Goal: Task Accomplishment & Management: Use online tool/utility

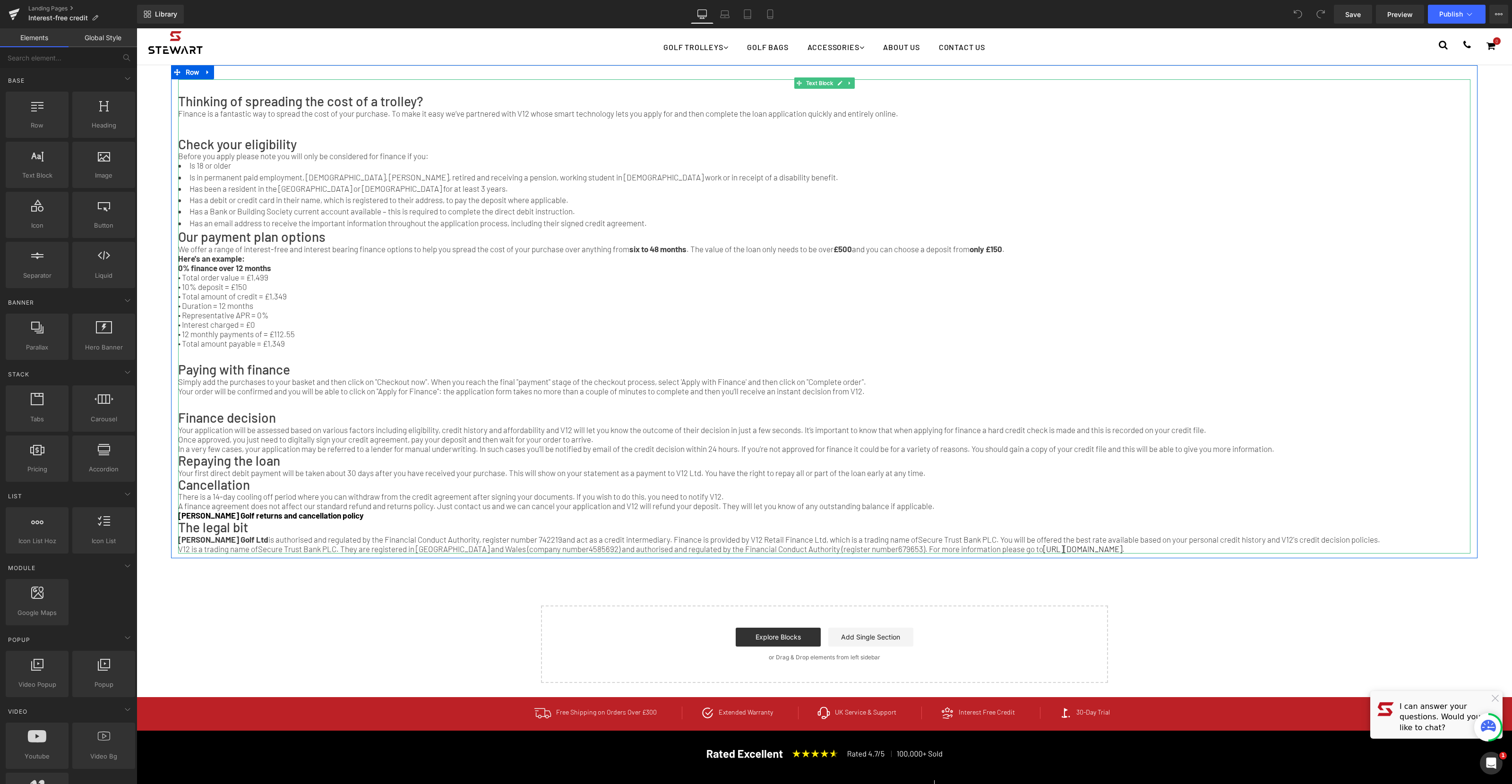
click at [852, 254] on strong "£500" at bounding box center [842, 249] width 18 height 9
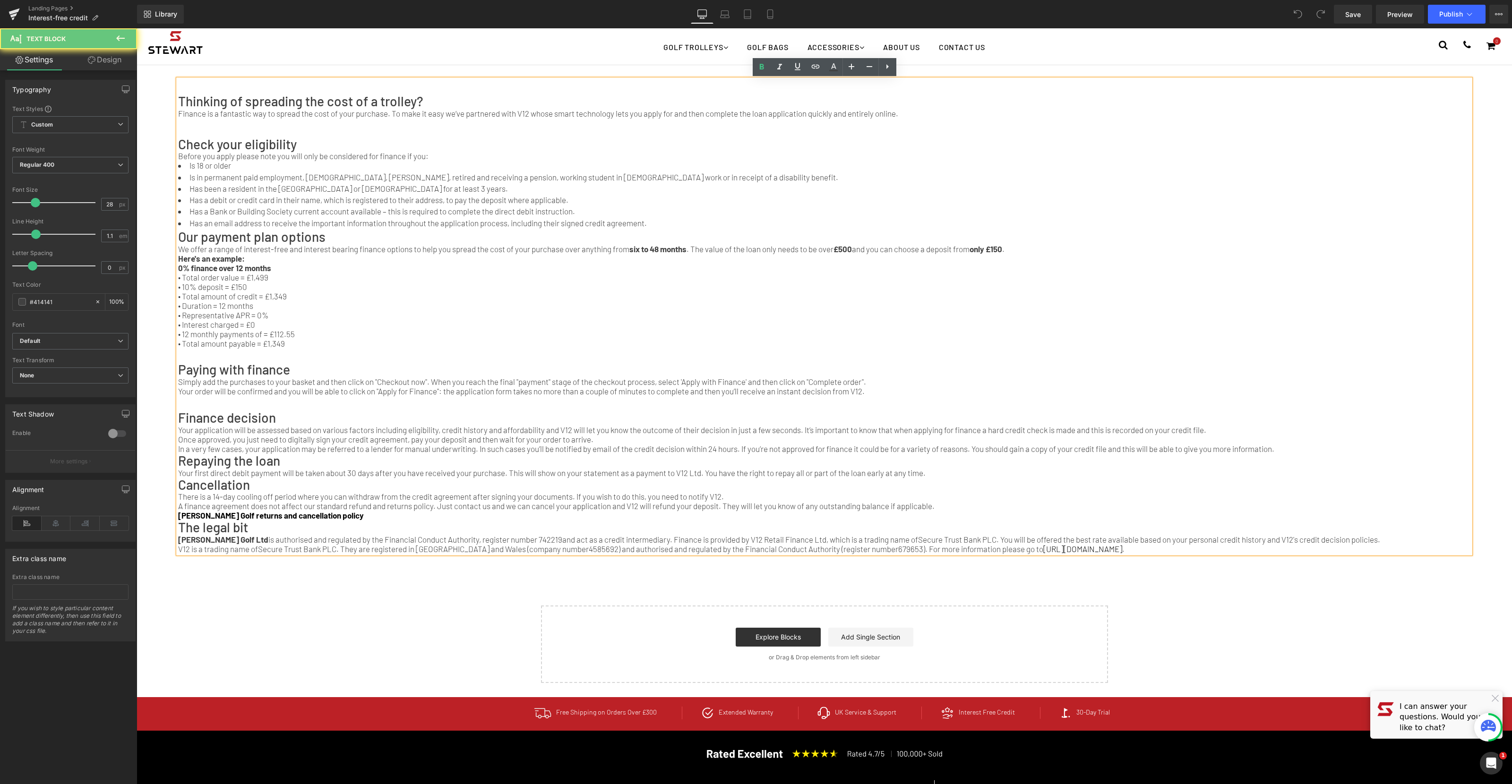
click at [864, 254] on p "We offer a range of interest-free and interest bearing finance options to help …" at bounding box center [824, 249] width 1292 height 9
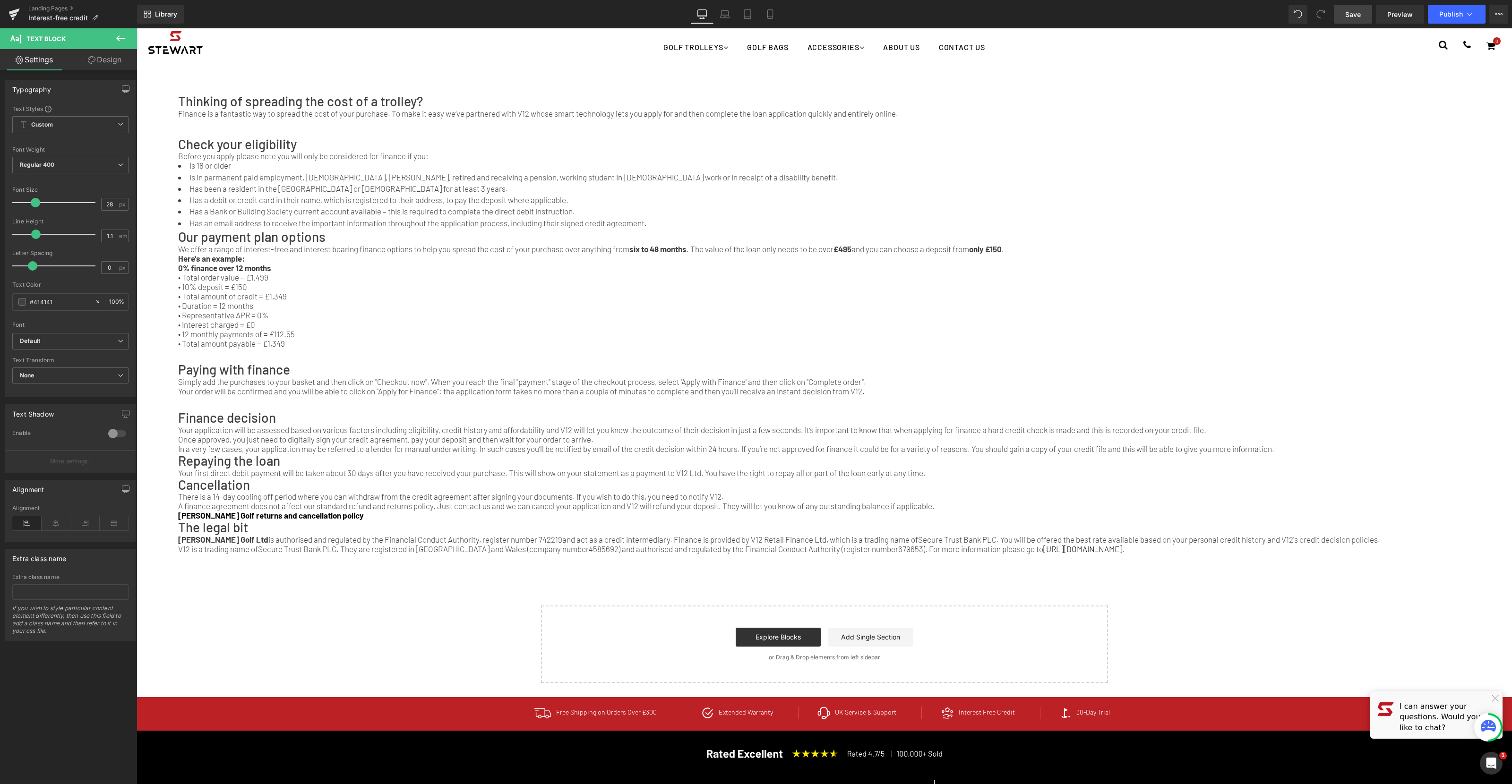
click at [1352, 13] on span "Save" at bounding box center [1353, 14] width 16 height 10
click at [770, 14] on icon at bounding box center [770, 14] width 9 height 9
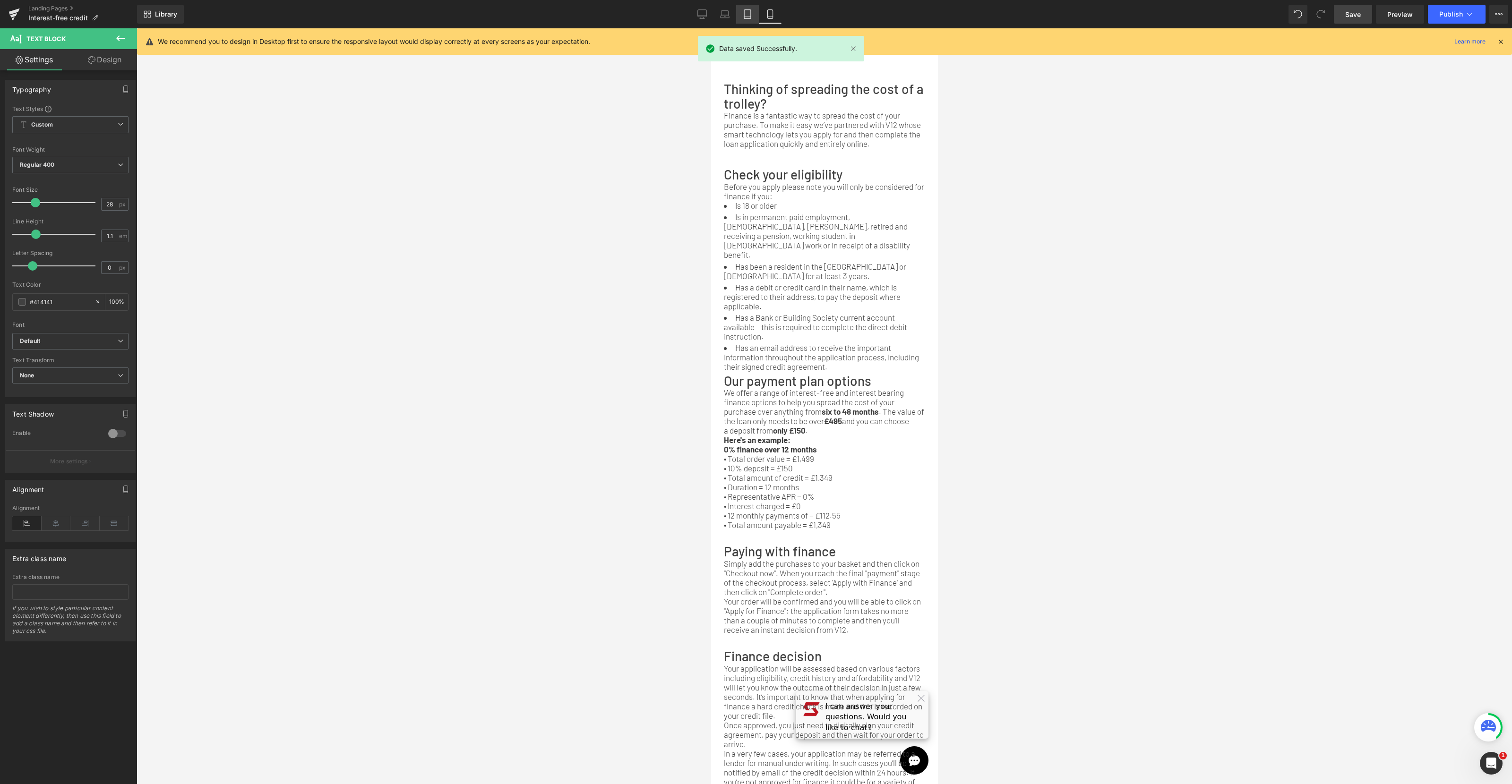
click at [748, 13] on icon at bounding box center [747, 14] width 9 height 9
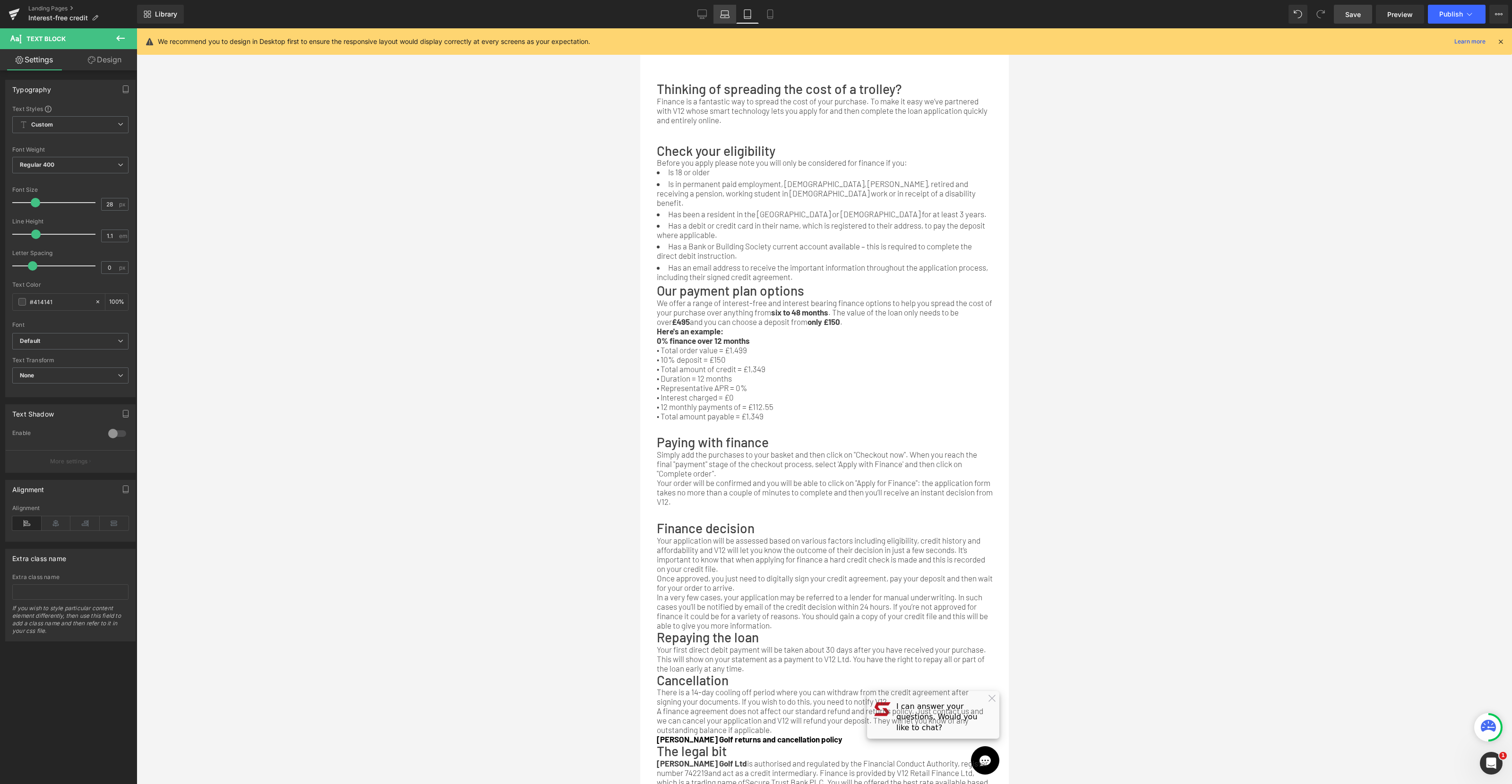
click at [728, 13] on icon at bounding box center [725, 14] width 9 height 9
type input "100"
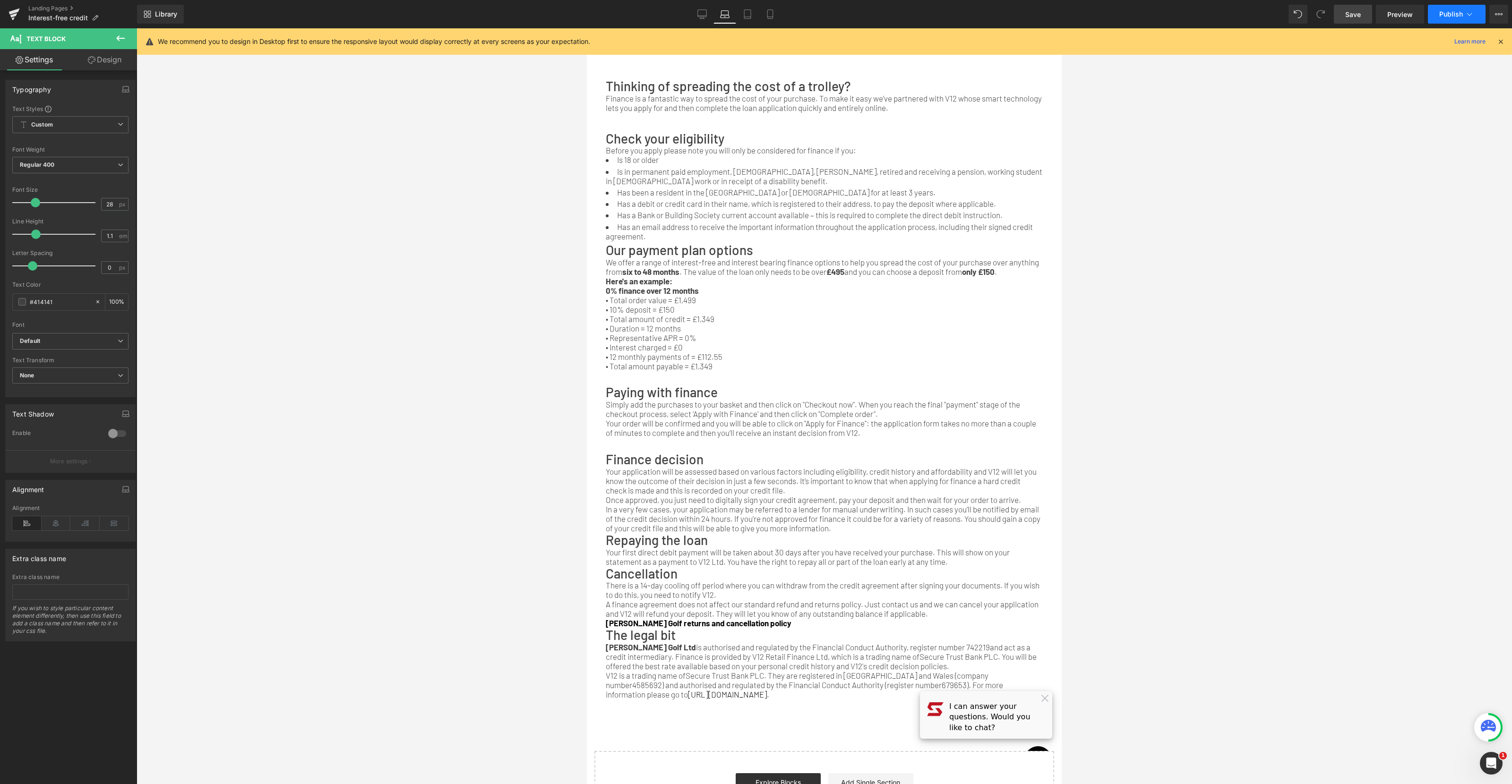
click at [1452, 12] on span "Publish" at bounding box center [1451, 14] width 23 height 8
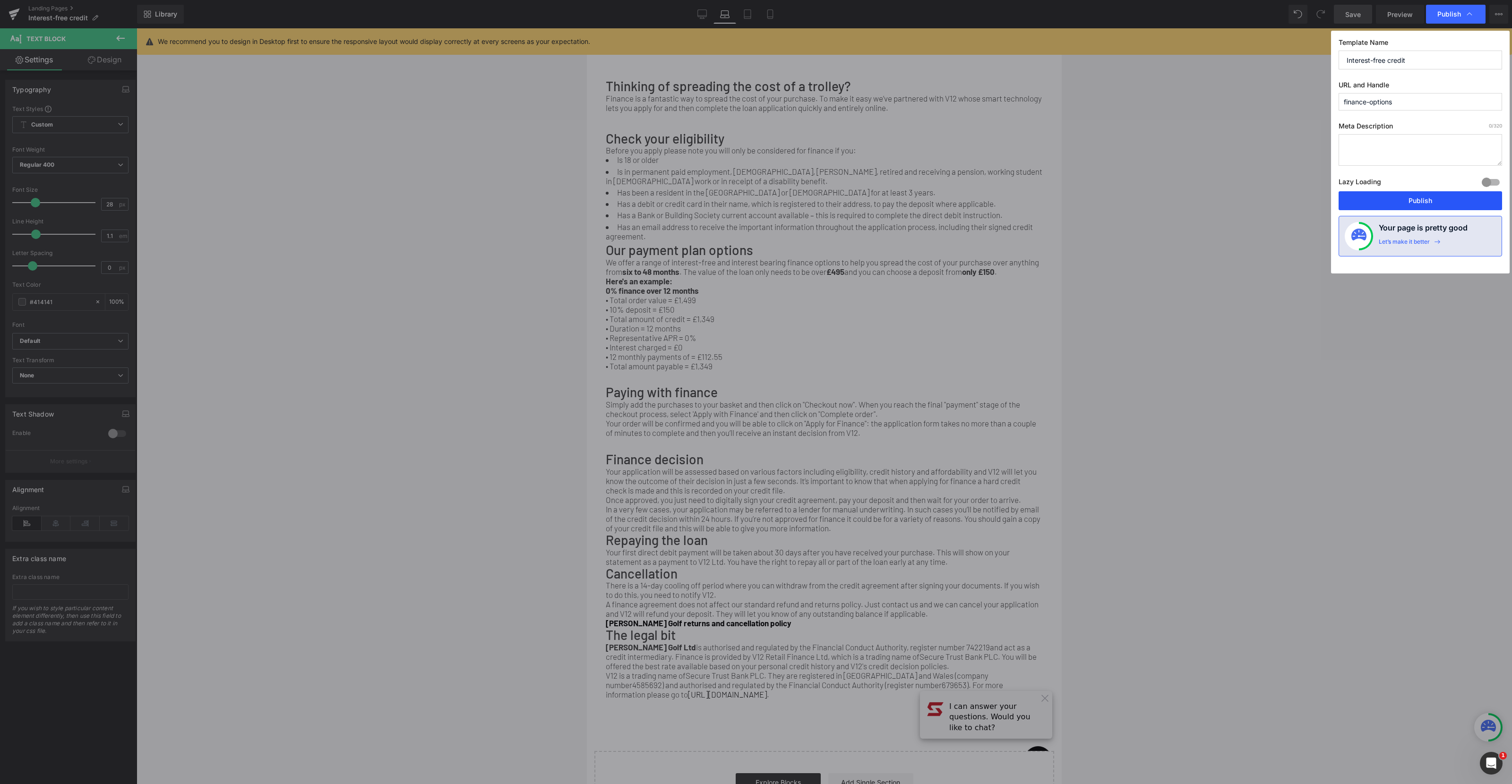
click at [1439, 203] on button "Publish" at bounding box center [1420, 201] width 164 height 19
